Goal: Find specific page/section: Find specific page/section

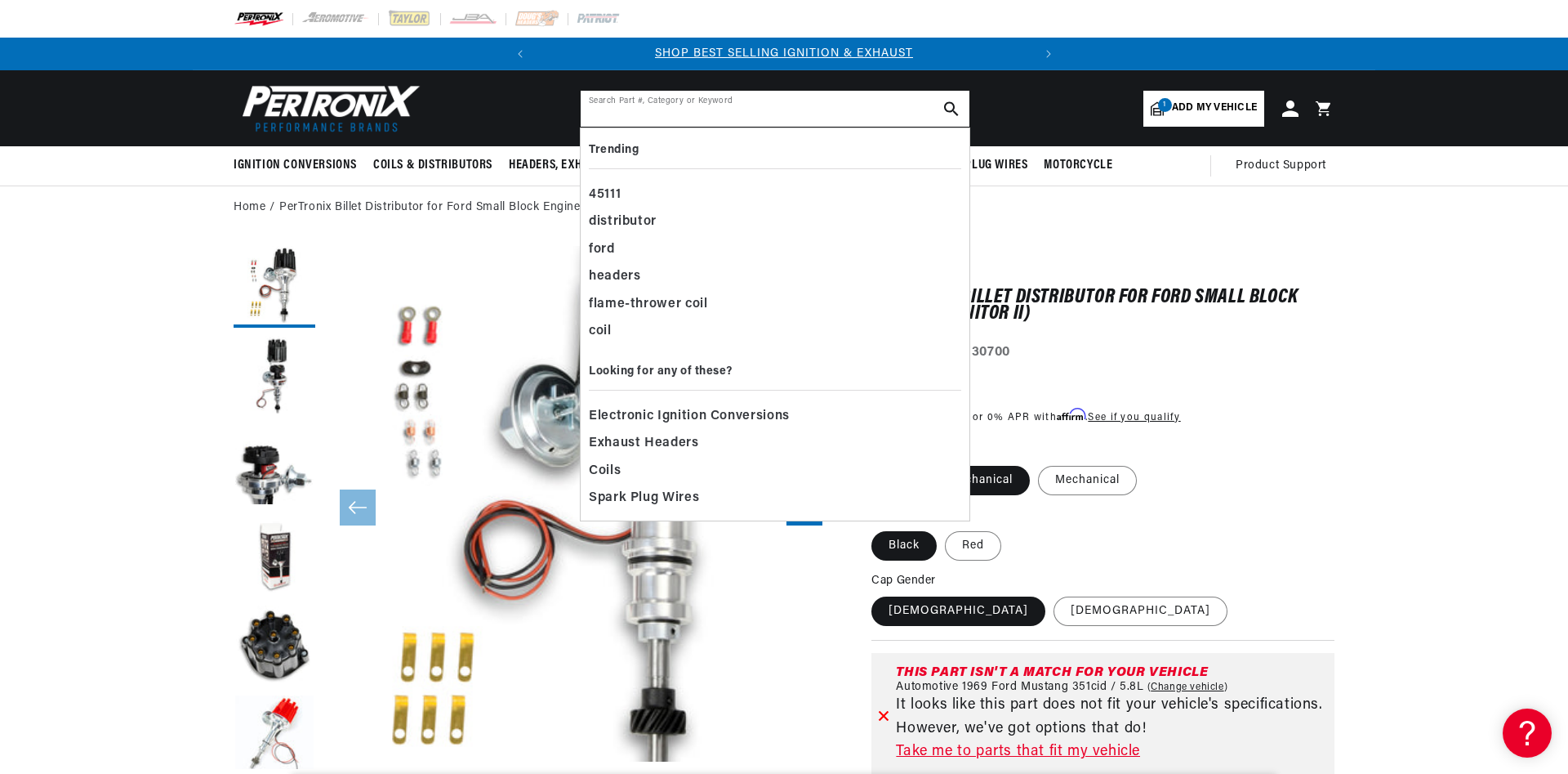
paste input "Pertronix D130800"
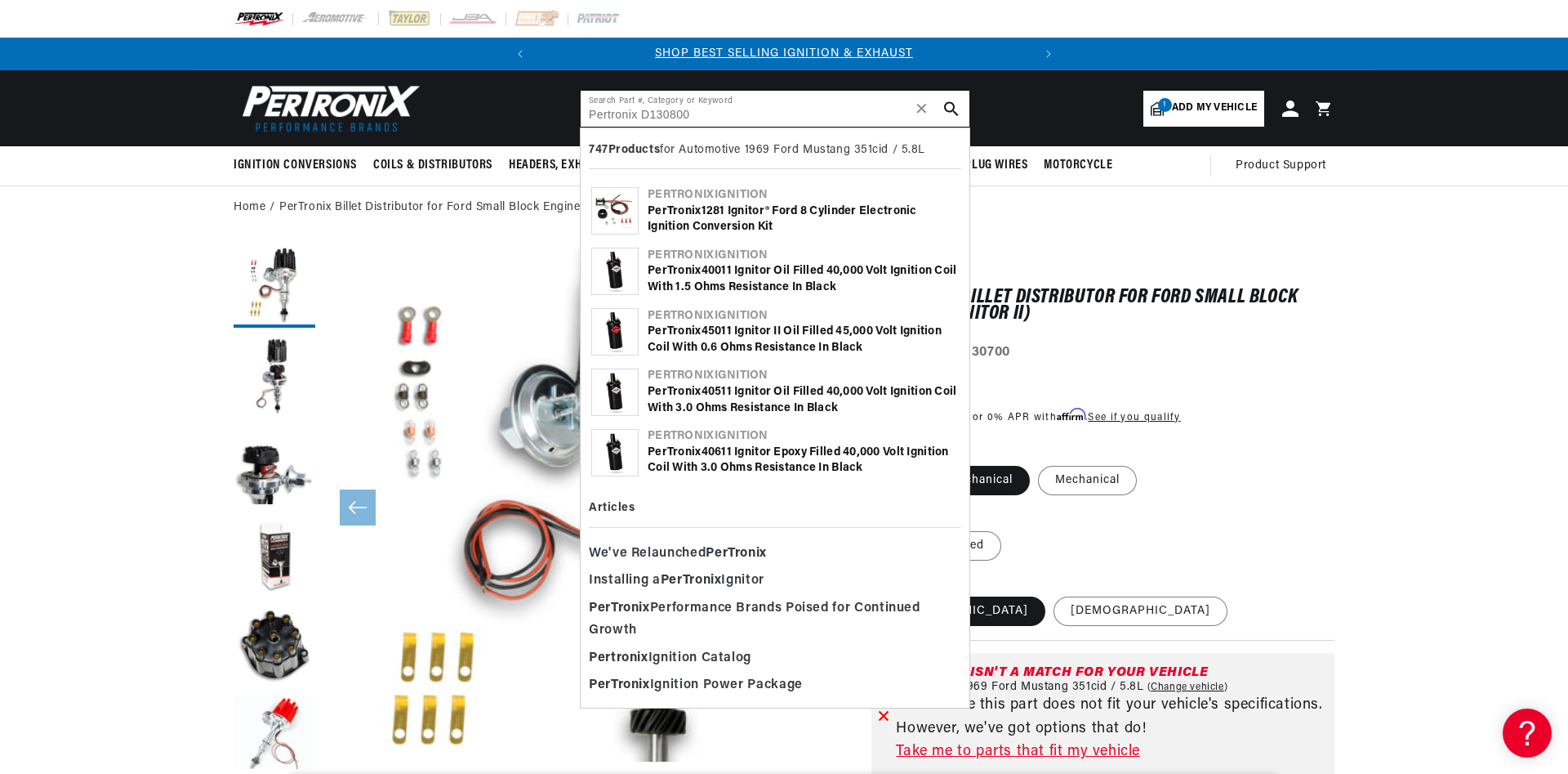
click at [662, 107] on input "Pertronix D130800" at bounding box center [775, 109] width 389 height 36
drag, startPoint x: 642, startPoint y: 114, endPoint x: 566, endPoint y: 117, distance: 76.1
click at [580, 117] on input "Pertronix D130800" at bounding box center [775, 109] width 389 height 36
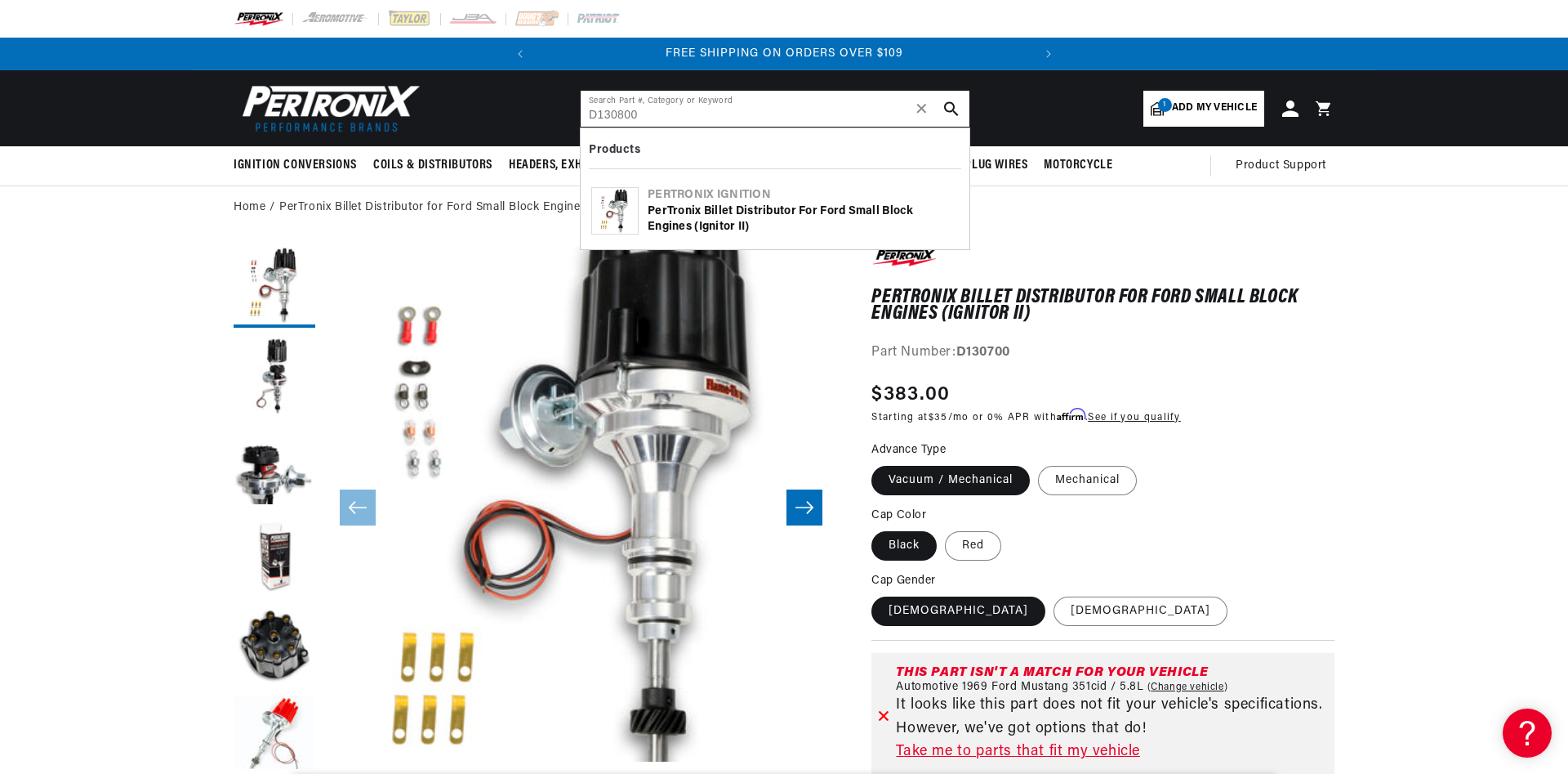
type input "D130800"
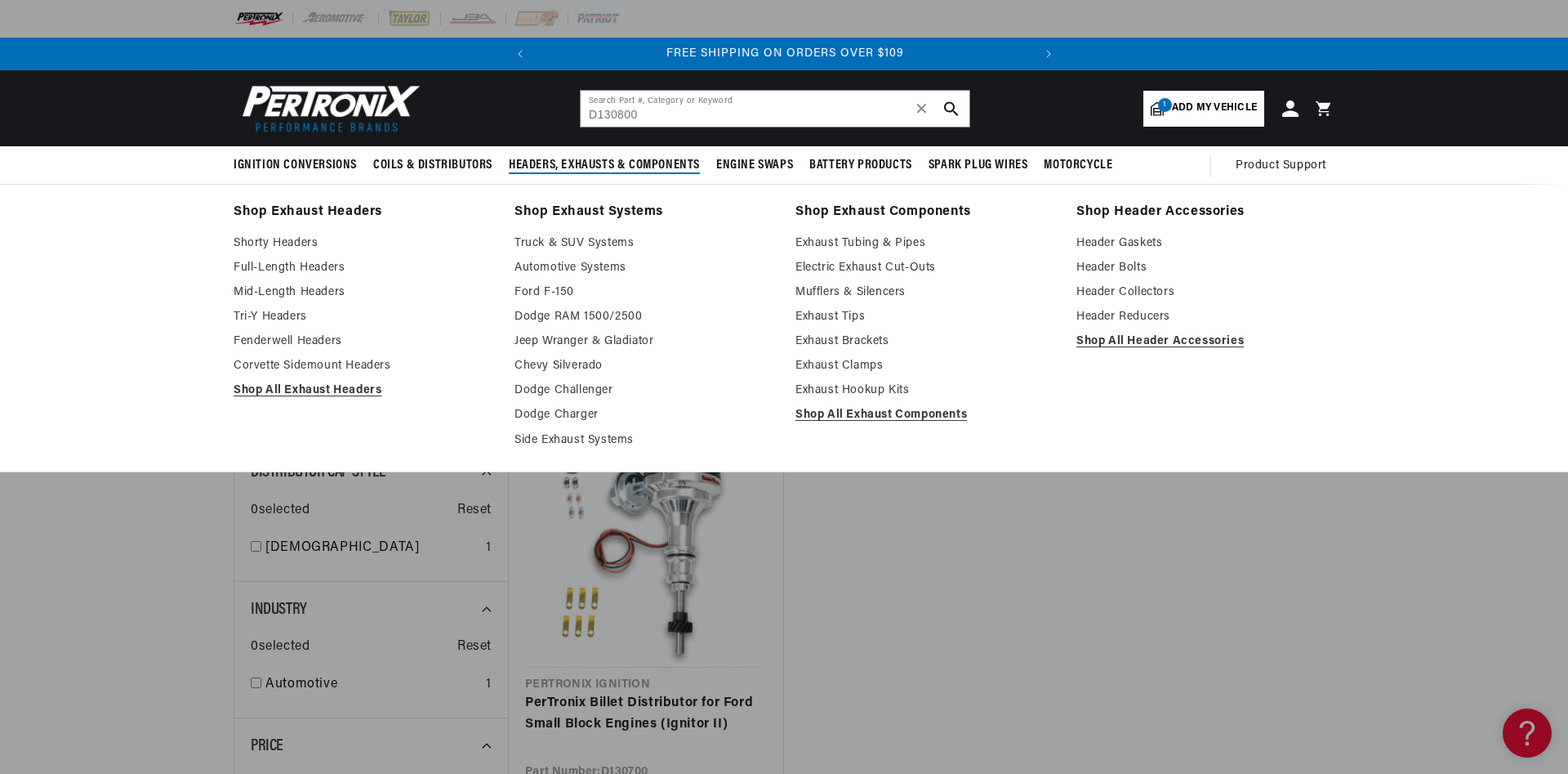
scroll to position [0, 496]
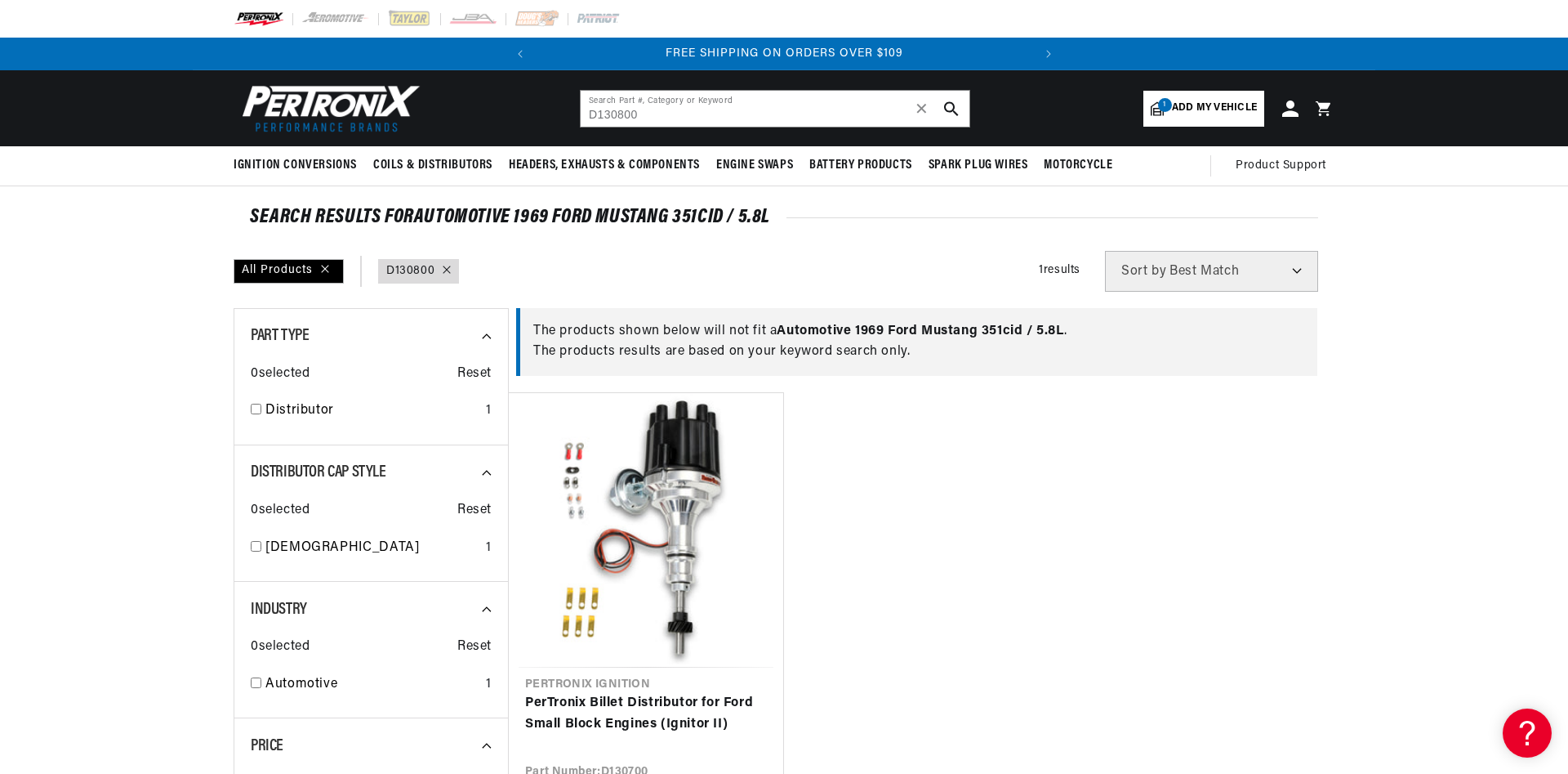
click at [1202, 107] on span "Add my vehicle" at bounding box center [1214, 109] width 85 height 16
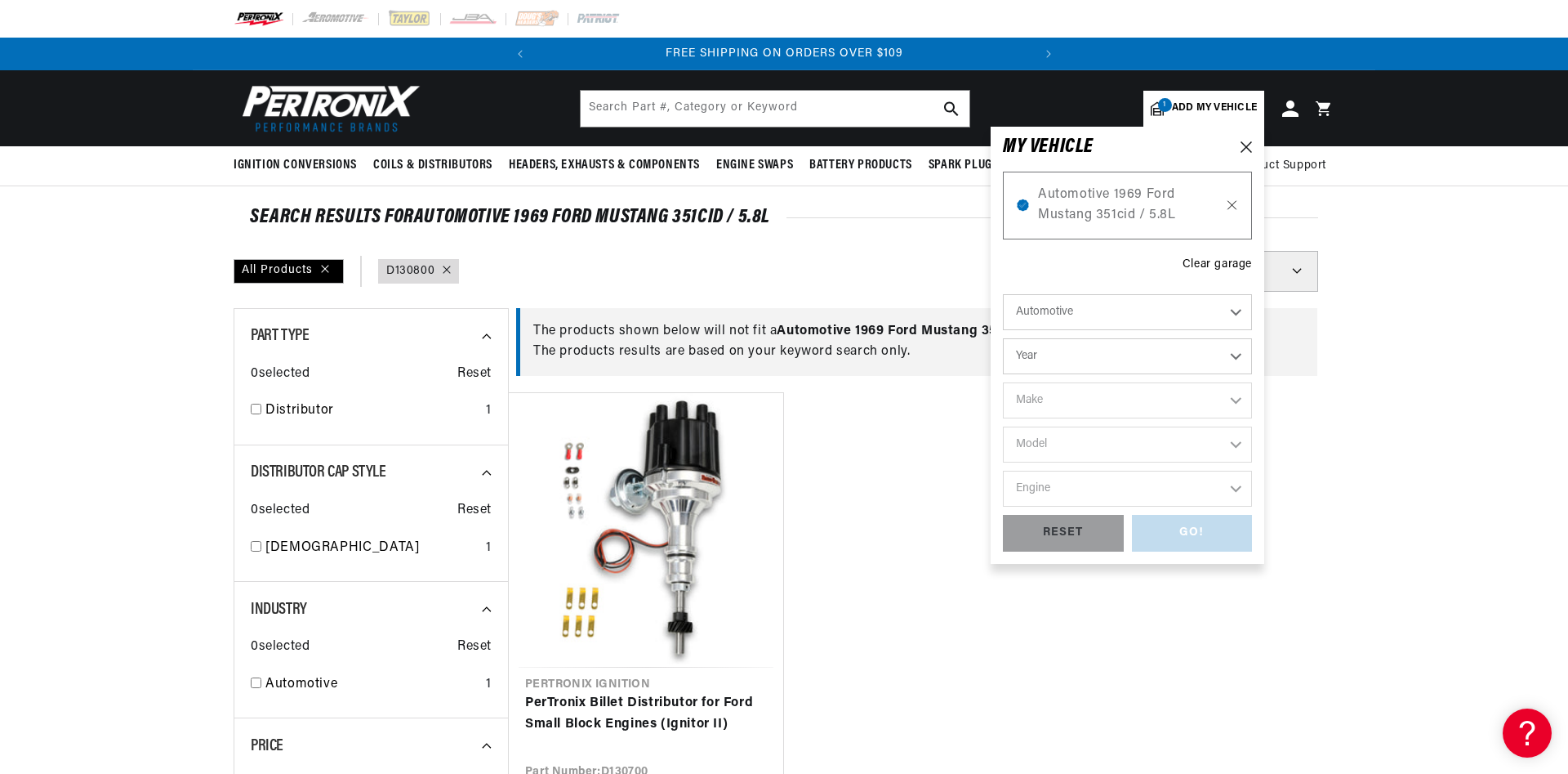
click at [1232, 206] on icon at bounding box center [1232, 205] width 8 height 8
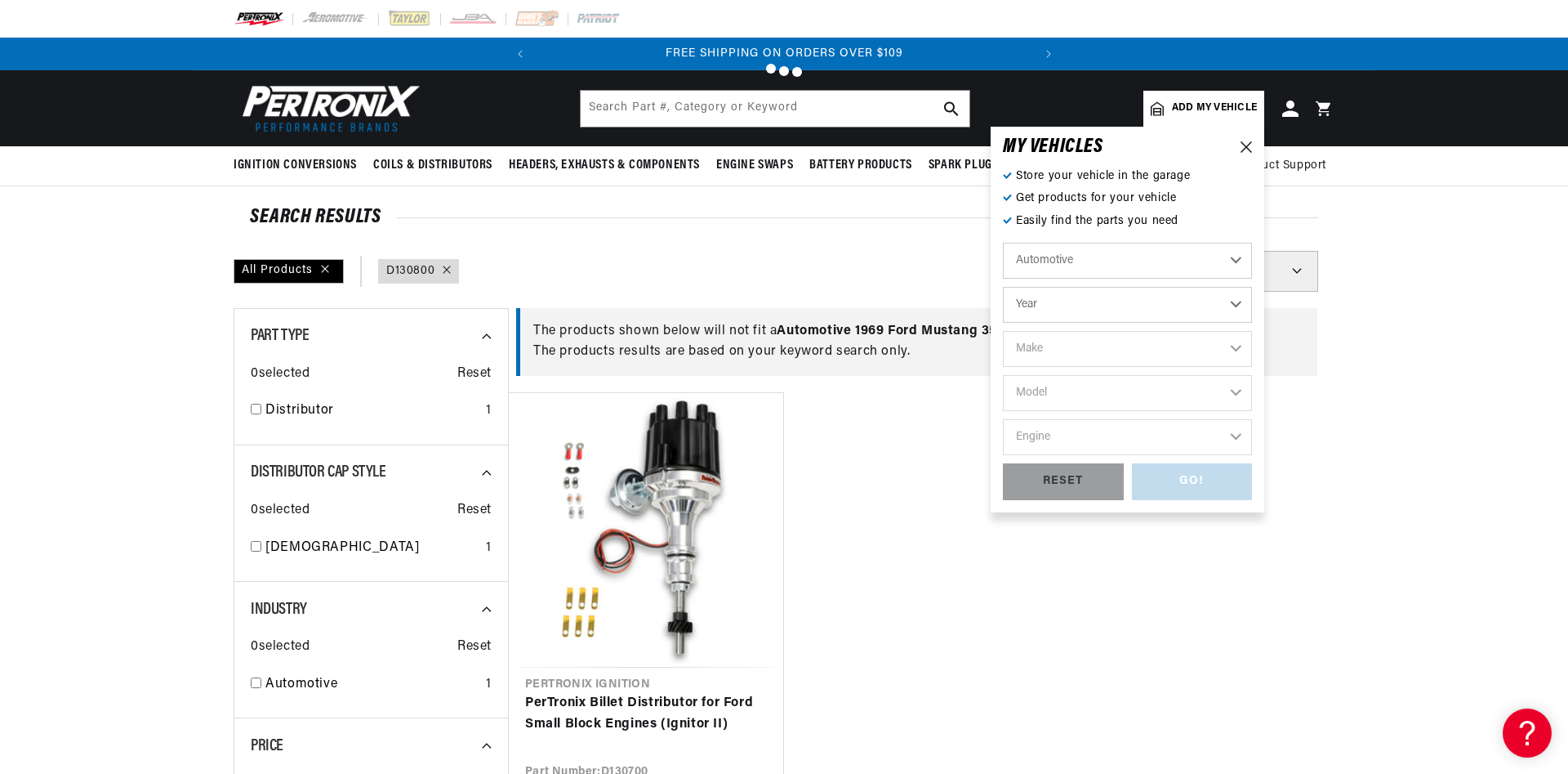
type input "D130800"
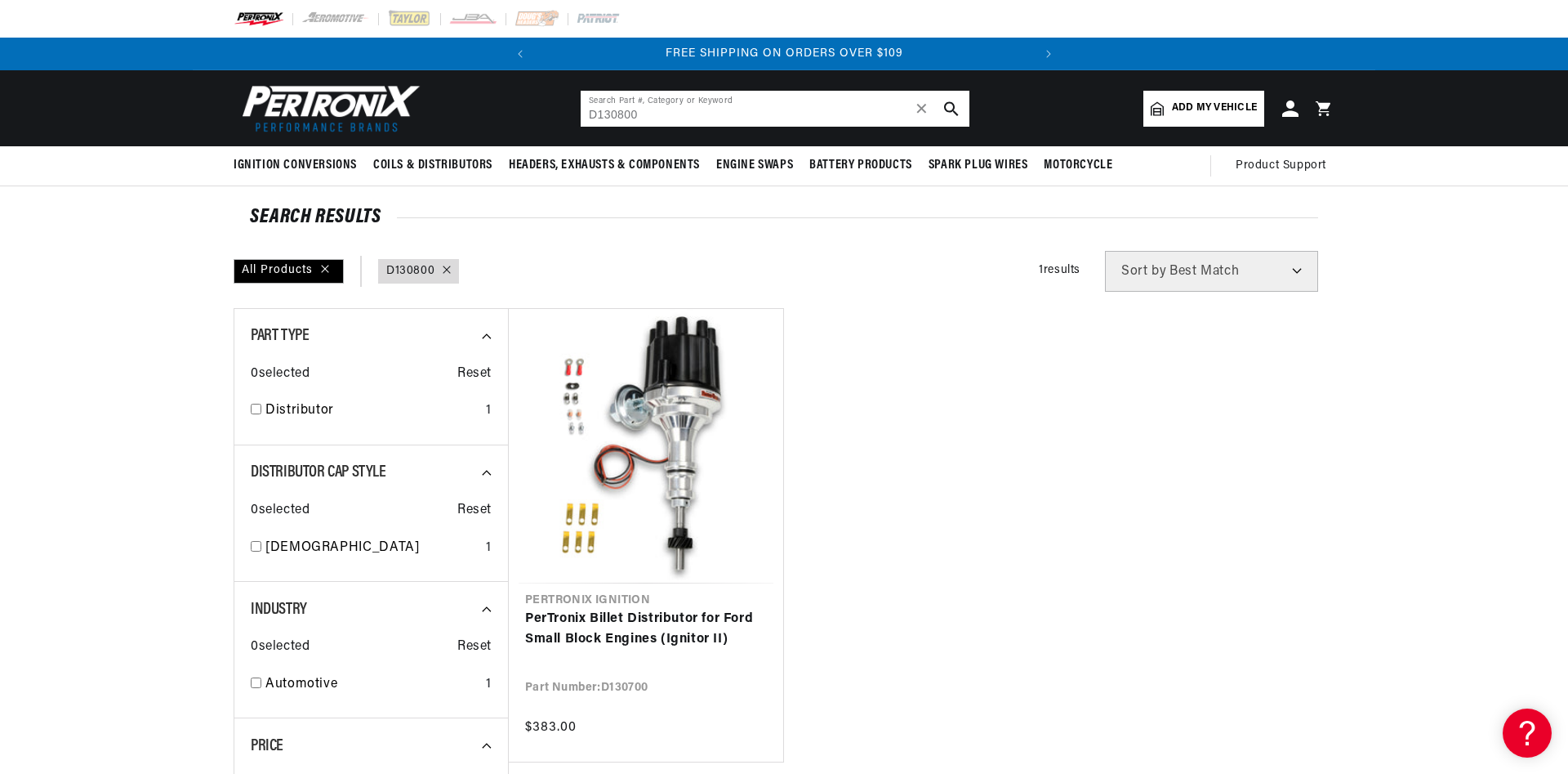
click at [945, 106] on button "search button" at bounding box center [952, 109] width 36 height 36
click at [952, 112] on icon "search button" at bounding box center [952, 109] width 15 height 15
click at [636, 116] on input "D130800" at bounding box center [775, 109] width 389 height 36
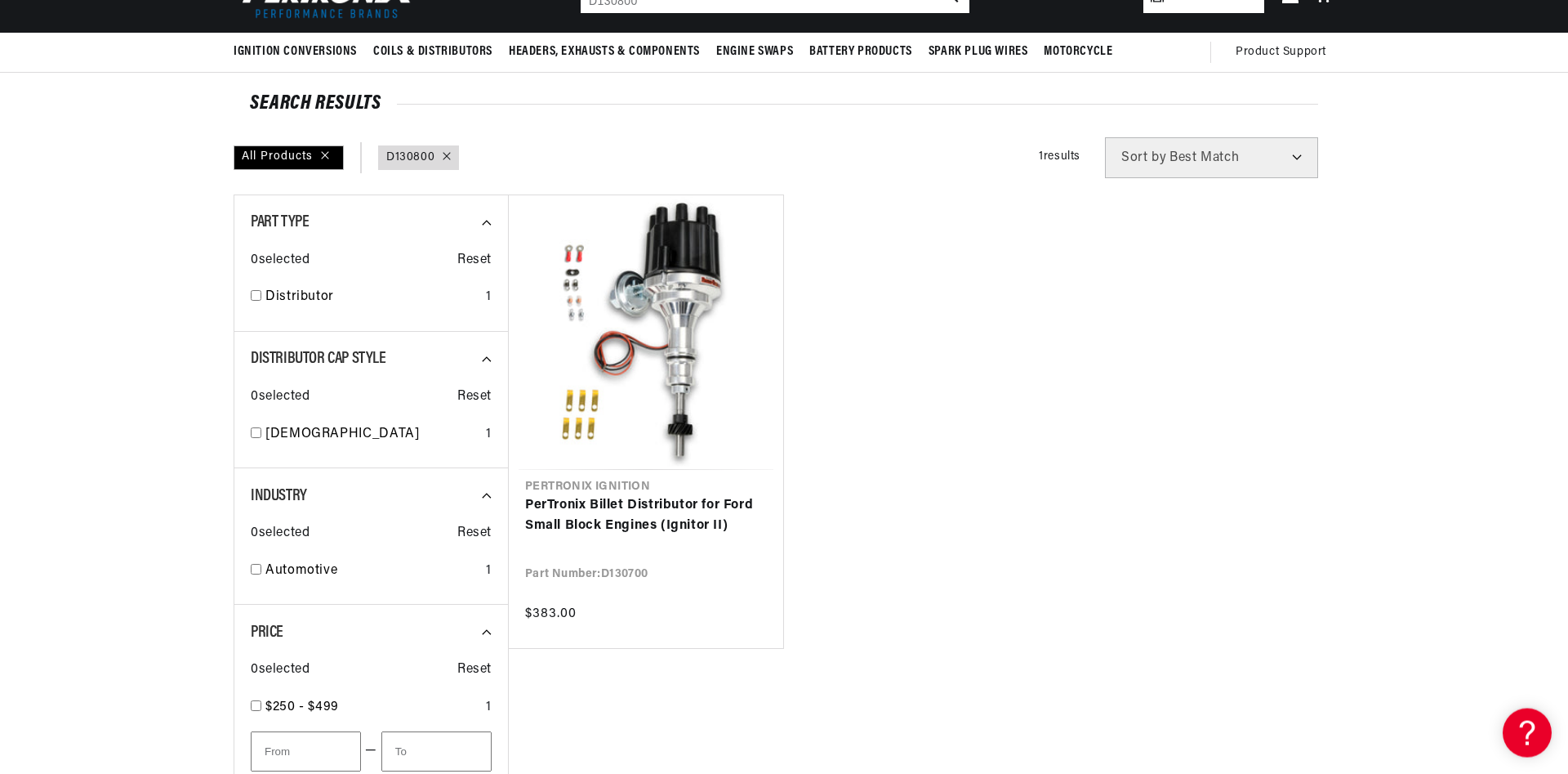
scroll to position [166, 0]
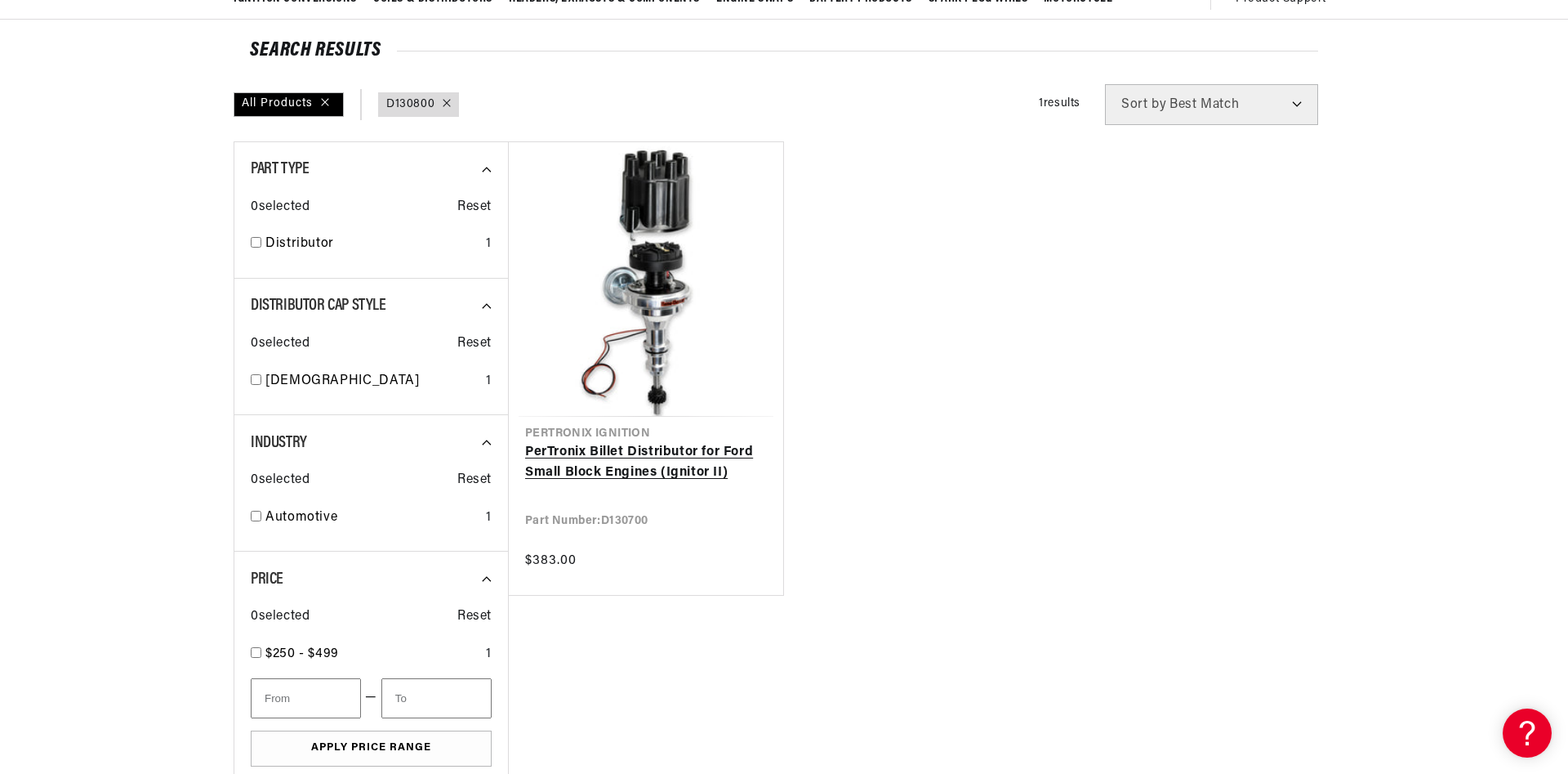
click at [693, 457] on link "PerTronix Billet Distributor for Ford Small Block Engines (Ignitor II)" at bounding box center [646, 463] width 242 height 42
